Goal: Find specific page/section: Find specific page/section

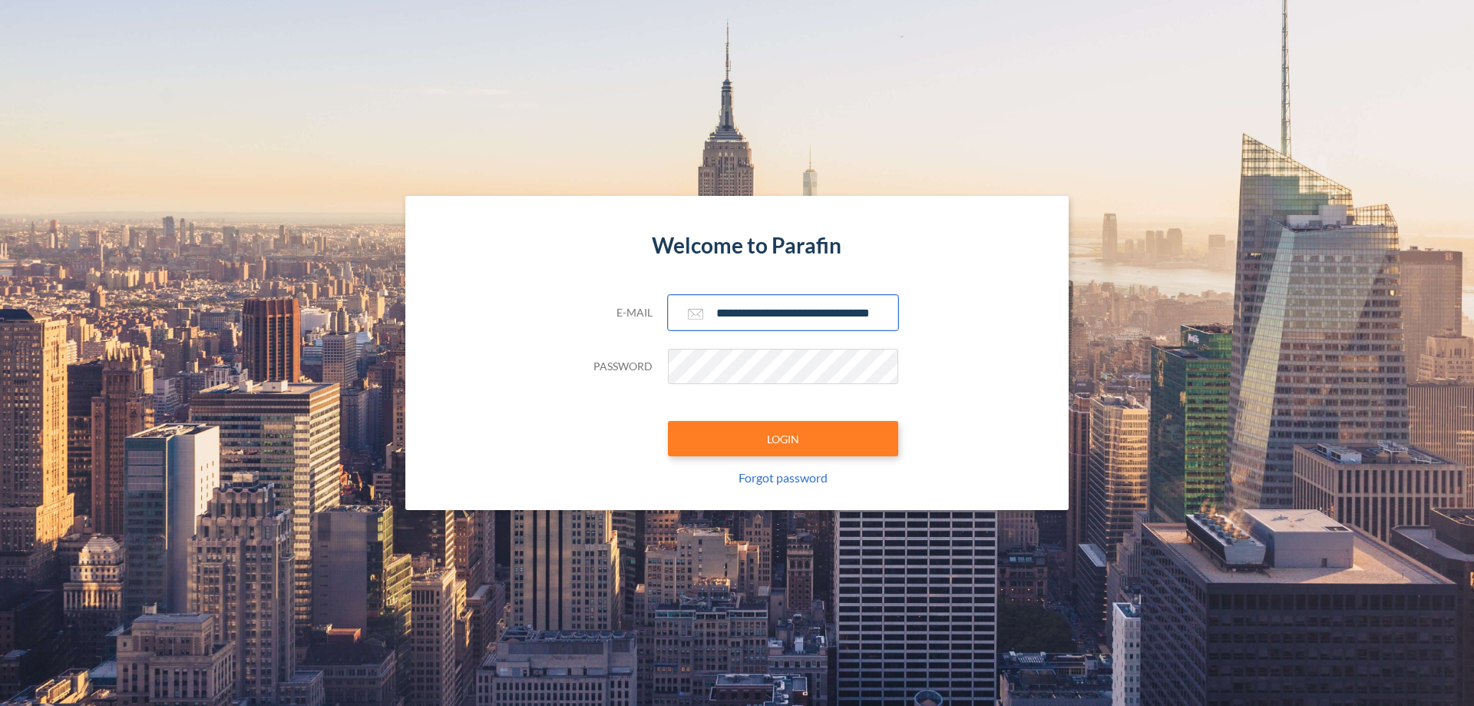
scroll to position [0, 25]
type input "**********"
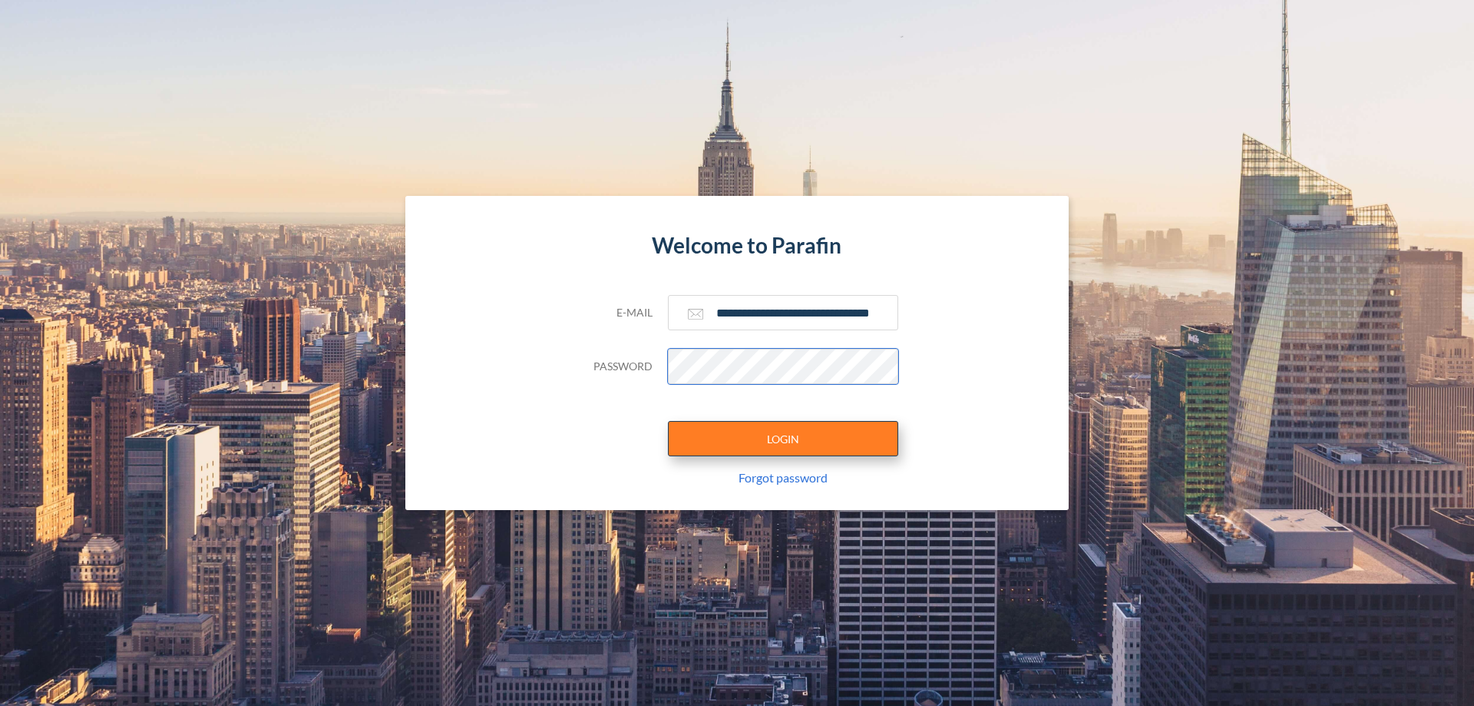
scroll to position [0, 0]
click at [783, 438] on button "LOGIN" at bounding box center [783, 438] width 230 height 35
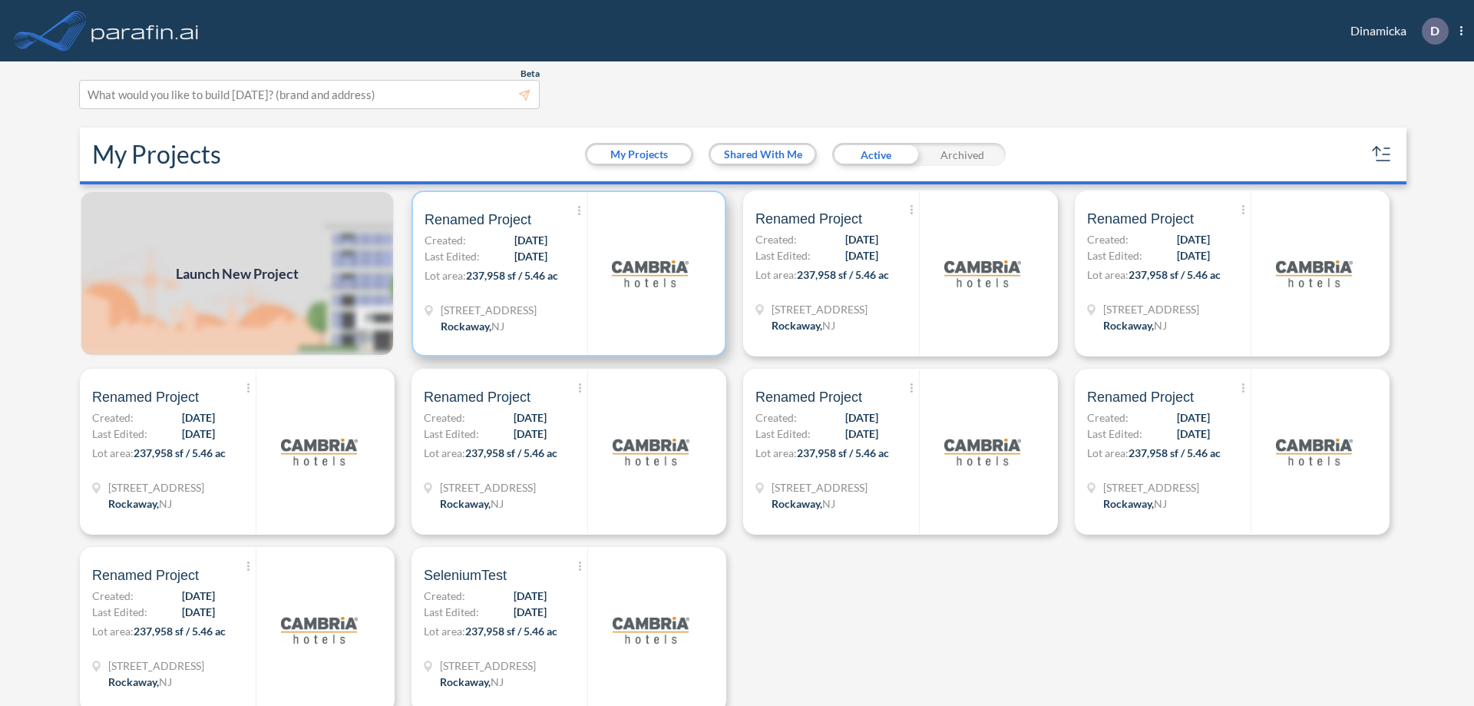
scroll to position [4, 0]
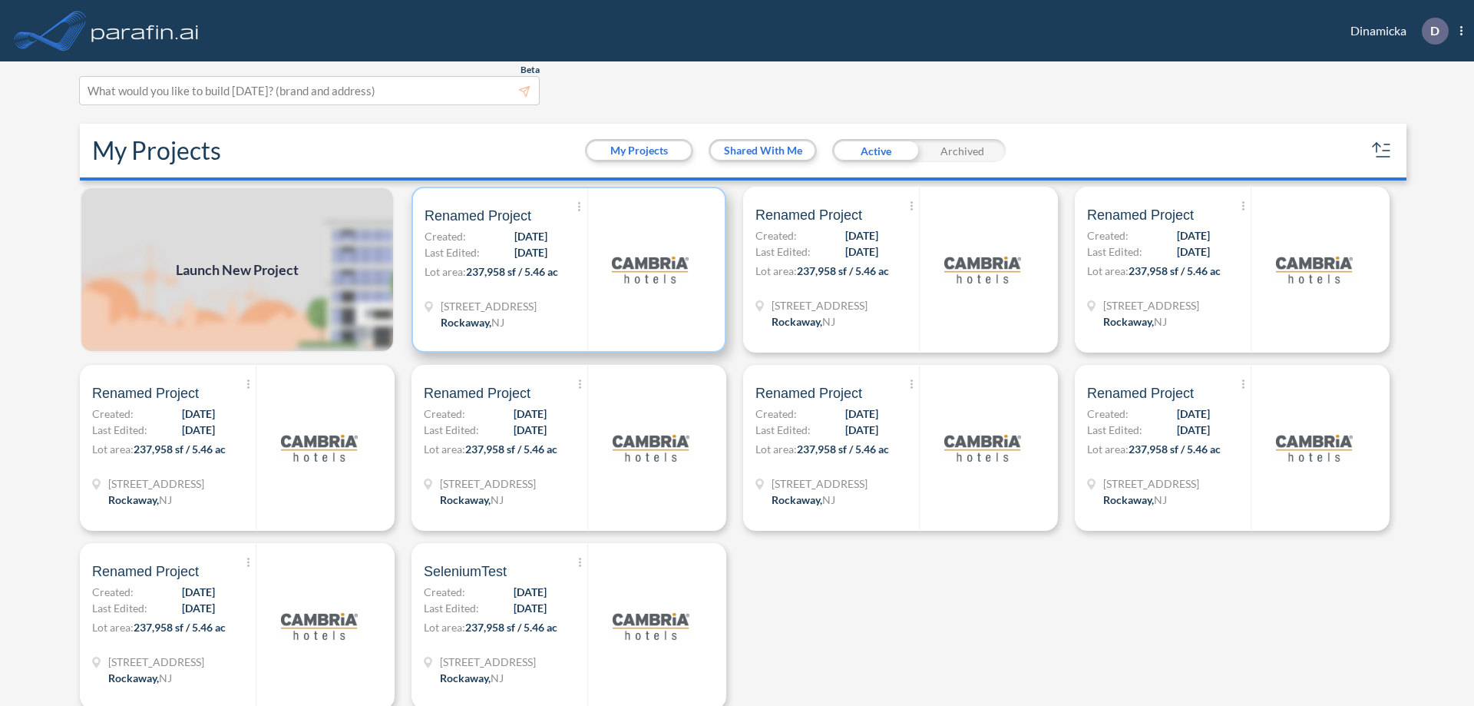
click at [566, 270] on p "Lot area: 237,958 sf / 5.46 ac" at bounding box center [506, 274] width 163 height 22
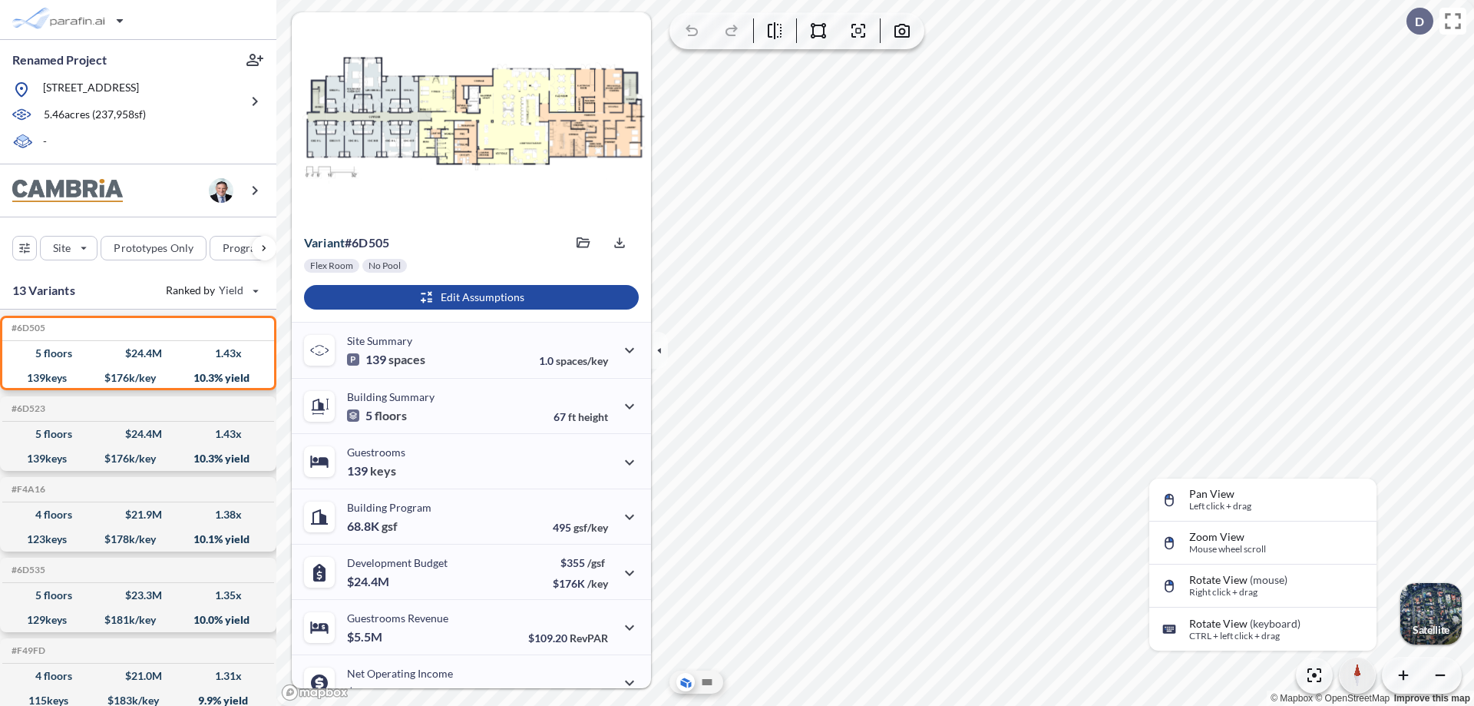
click at [1358, 675] on icon "button" at bounding box center [1358, 669] width 7 height 13
